Goal: Task Accomplishment & Management: Manage account settings

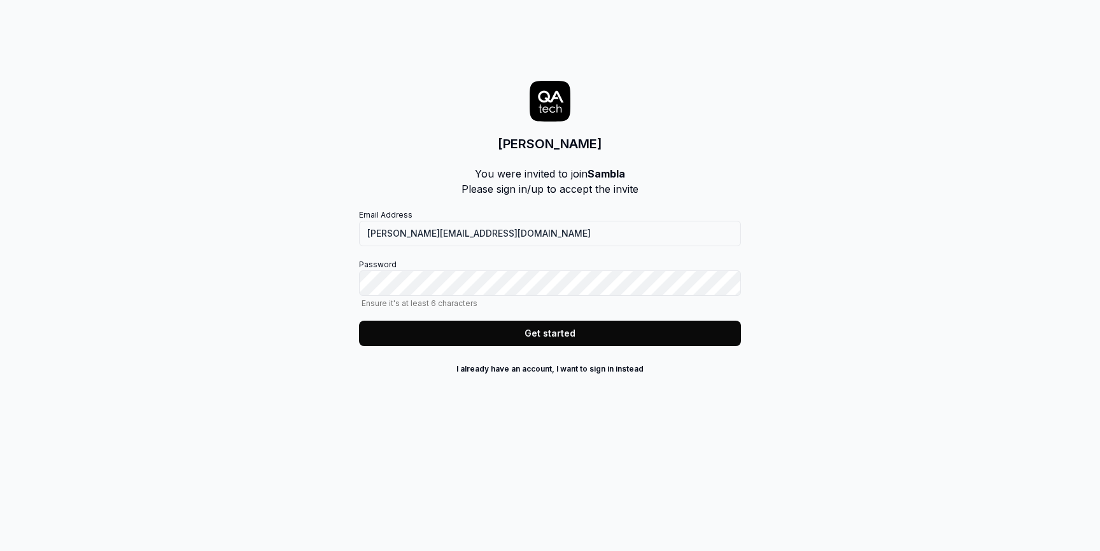
click at [538, 341] on button "Get started" at bounding box center [550, 333] width 382 height 25
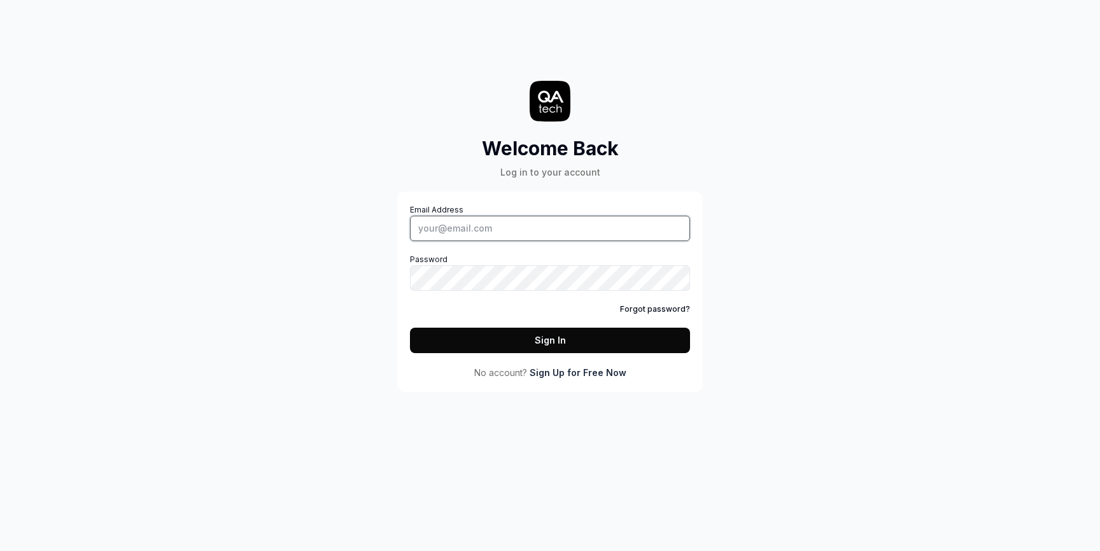
click at [536, 227] on input "Email Address" at bounding box center [550, 228] width 280 height 25
type input "ludvig.wi"
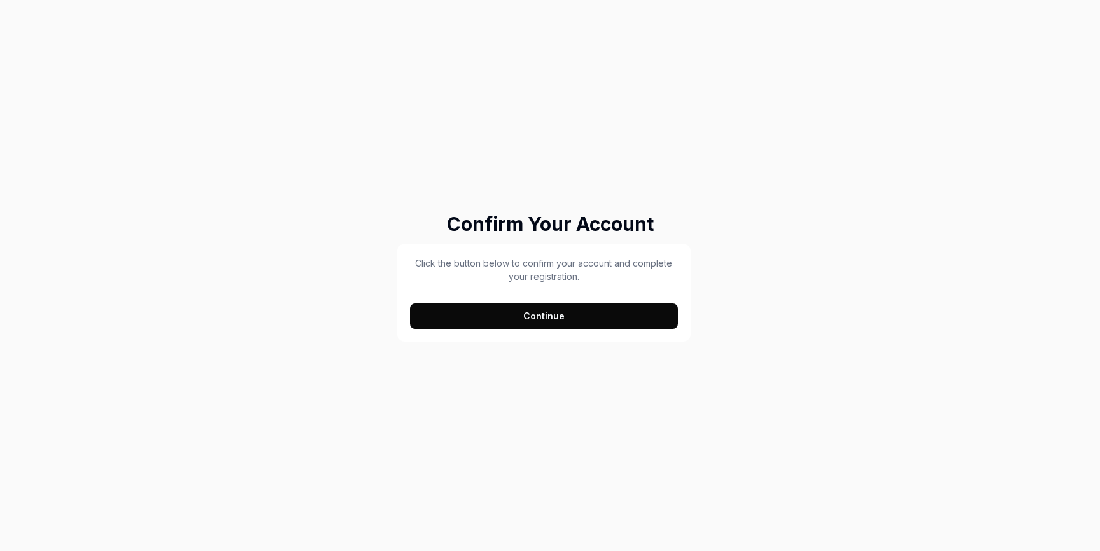
click at [551, 316] on button "Continue" at bounding box center [544, 316] width 268 height 25
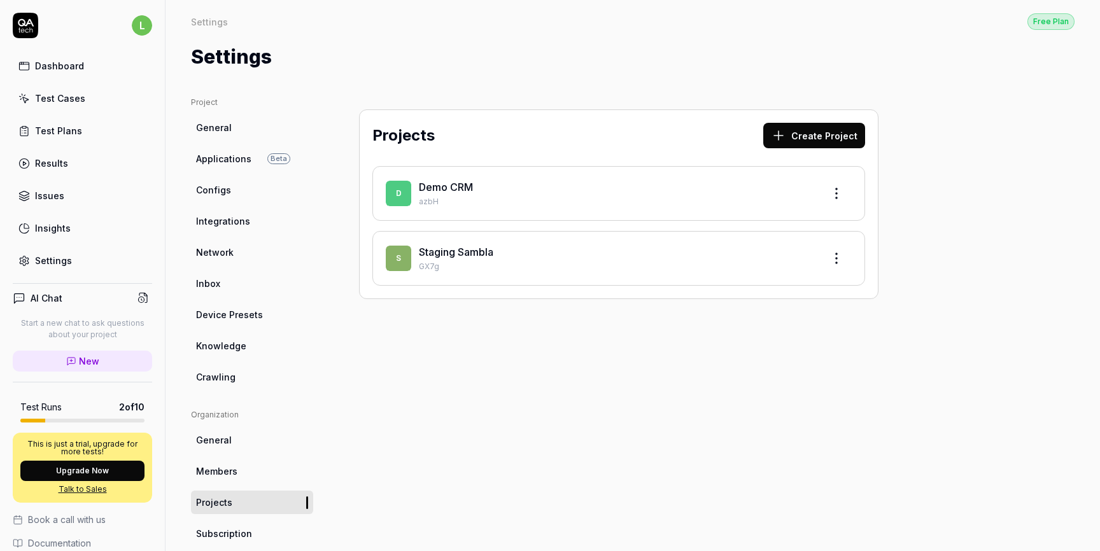
click at [477, 250] on link "Staging Sambla" at bounding box center [456, 252] width 74 height 13
click at [838, 257] on html "l Dashboard Test Cases Test Plans Results Issues Insights Settings AI Chat Star…" at bounding box center [550, 275] width 1100 height 551
click at [221, 475] on span "Members" at bounding box center [216, 471] width 41 height 13
